Goal: Navigation & Orientation: Find specific page/section

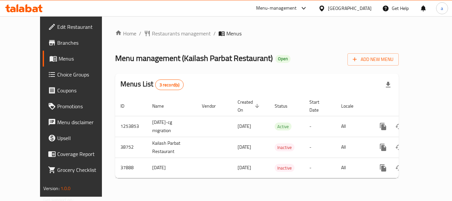
click at [164, 32] on span "Restaurants management" at bounding box center [181, 33] width 59 height 8
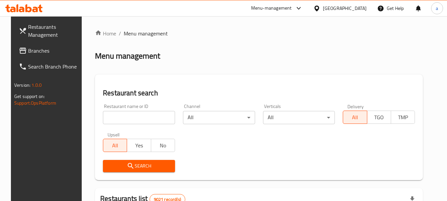
click at [36, 47] on span "Branches" at bounding box center [54, 51] width 52 height 8
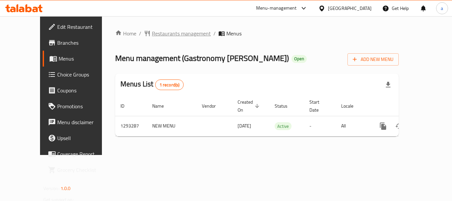
click at [152, 36] on span "Restaurants management" at bounding box center [181, 33] width 59 height 8
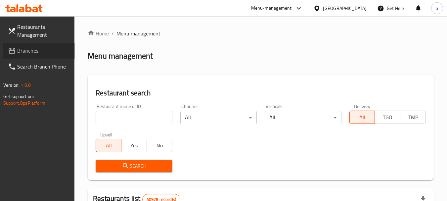
click at [48, 51] on span "Branches" at bounding box center [43, 51] width 52 height 8
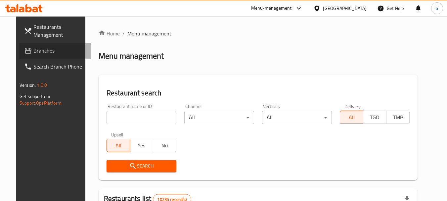
click at [50, 53] on span "Branches" at bounding box center [59, 51] width 52 height 8
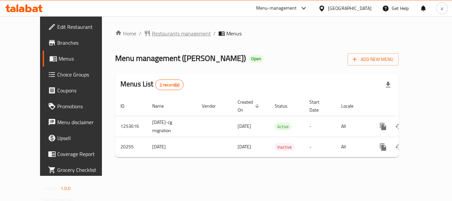
click at [152, 34] on span "Restaurants management" at bounding box center [181, 33] width 59 height 8
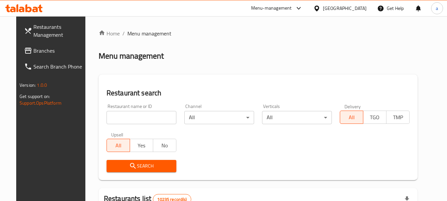
drag, startPoint x: 34, startPoint y: 52, endPoint x: 2, endPoint y: 52, distance: 31.7
click at [34, 52] on span "Branches" at bounding box center [59, 51] width 52 height 8
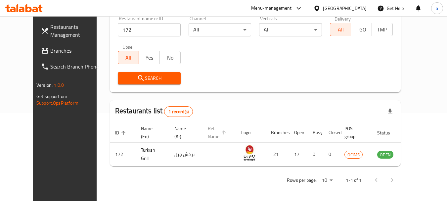
scroll to position [89, 0]
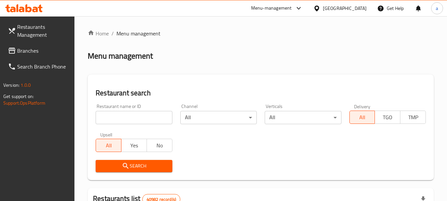
click at [32, 49] on span "Branches" at bounding box center [43, 51] width 52 height 8
